Goal: Navigation & Orientation: Go to known website

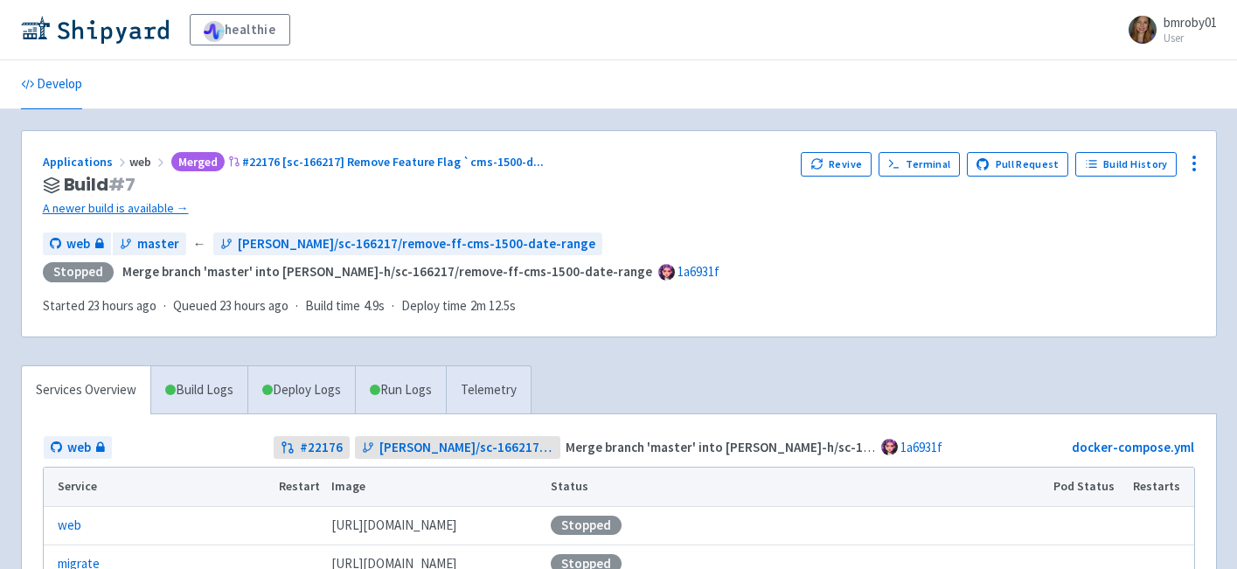
scroll to position [66, 0]
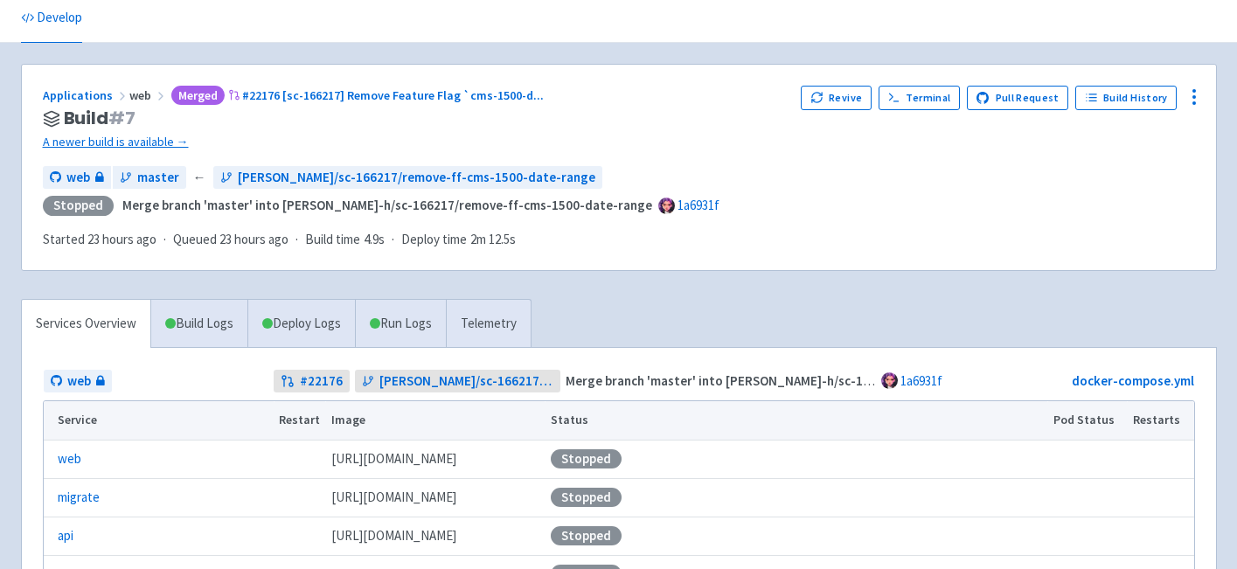
click at [137, 94] on span "web" at bounding box center [148, 95] width 38 height 16
click at [83, 95] on link "Applications" at bounding box center [86, 95] width 87 height 16
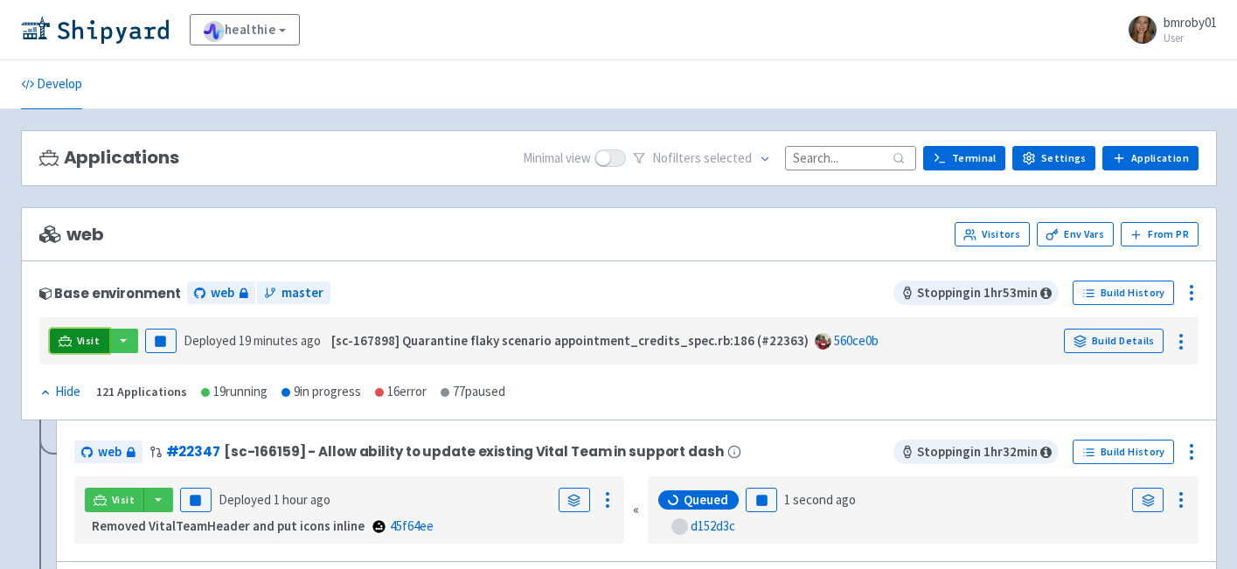
click at [81, 338] on span "Visit" at bounding box center [88, 341] width 23 height 14
